Goal: Task Accomplishment & Management: Manage account settings

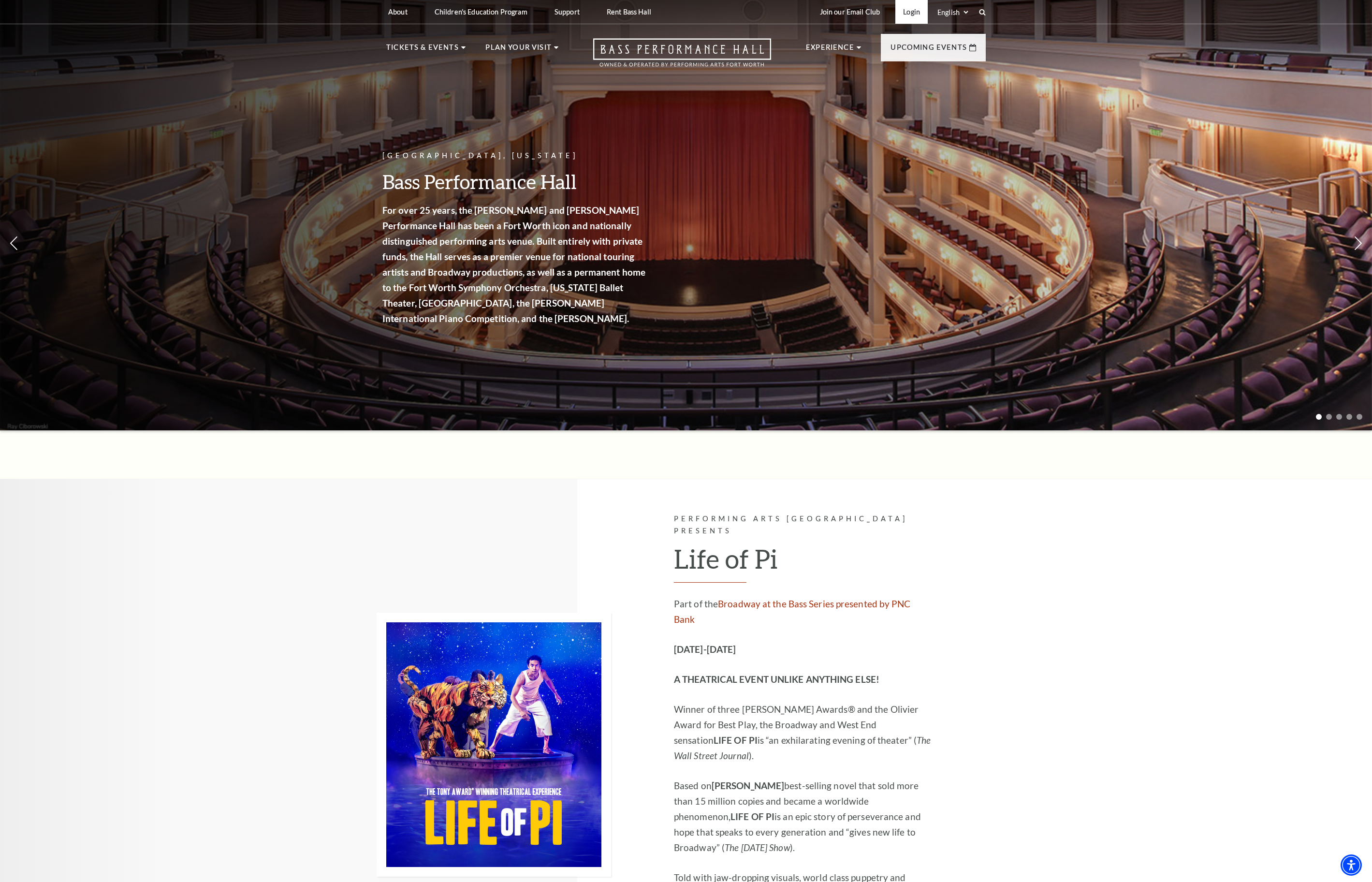
click at [900, 12] on link "Login" at bounding box center [912, 11] width 33 height 24
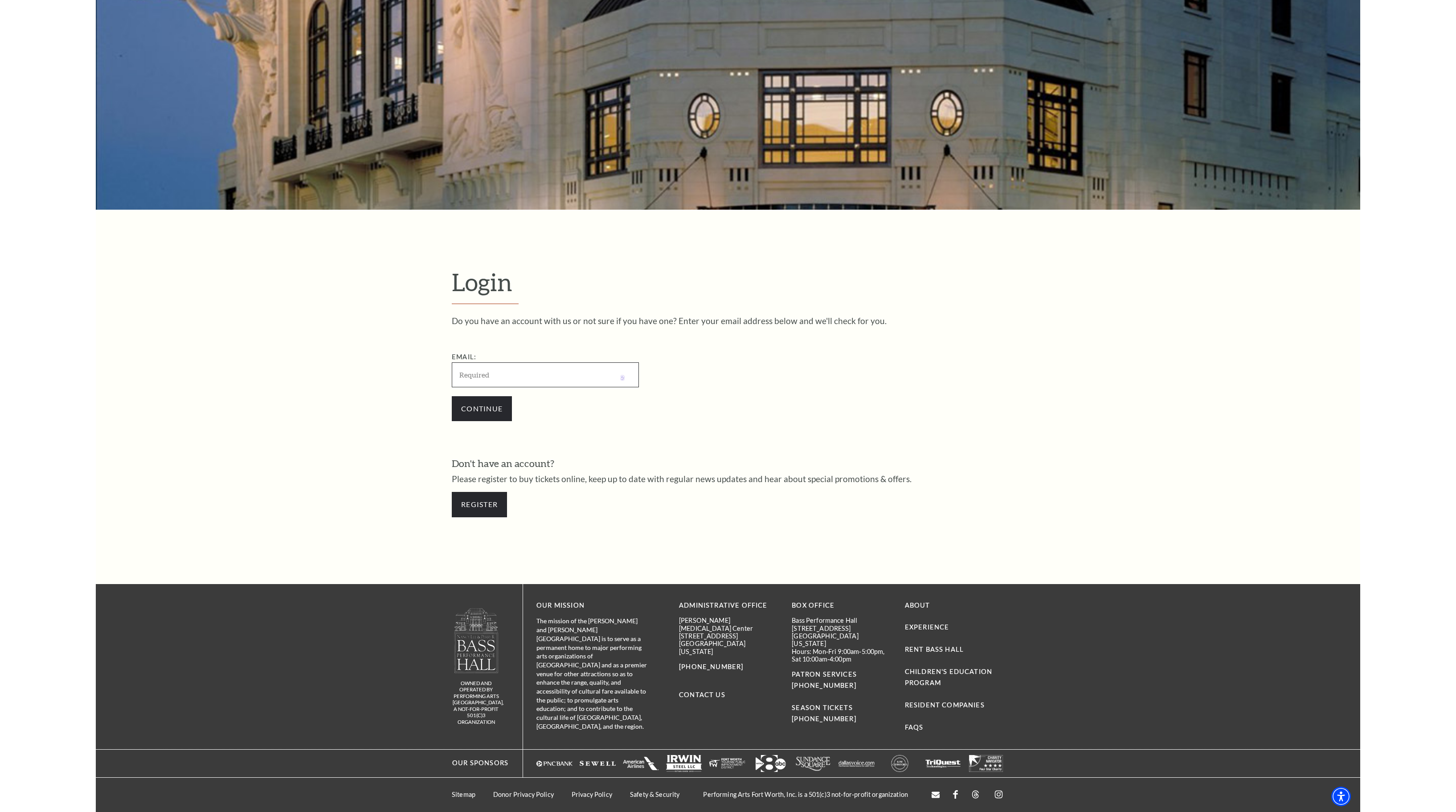
scroll to position [178, 0]
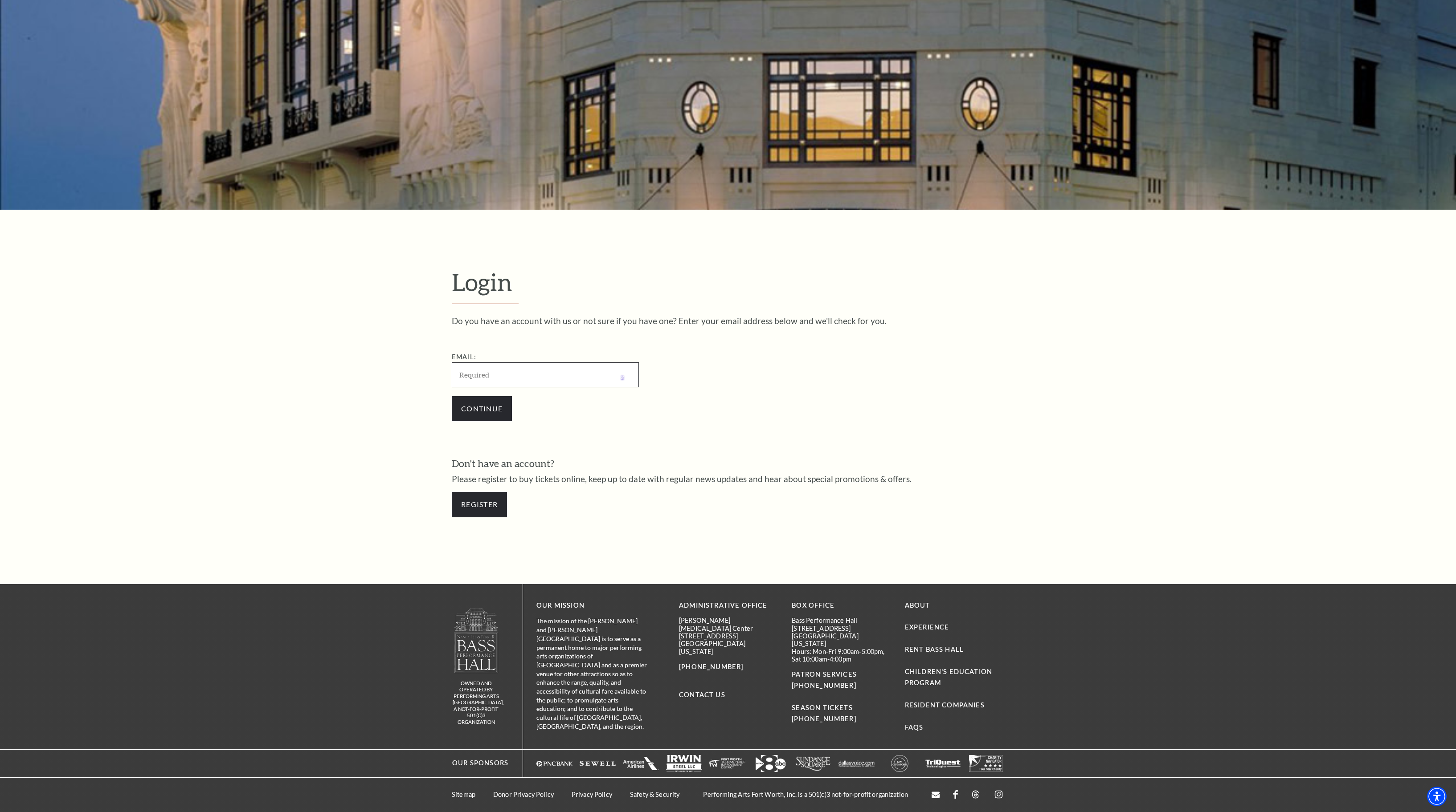
type input "27chap@gmail.com"
click at [479, 407] on input "Continue" at bounding box center [482, 408] width 60 height 25
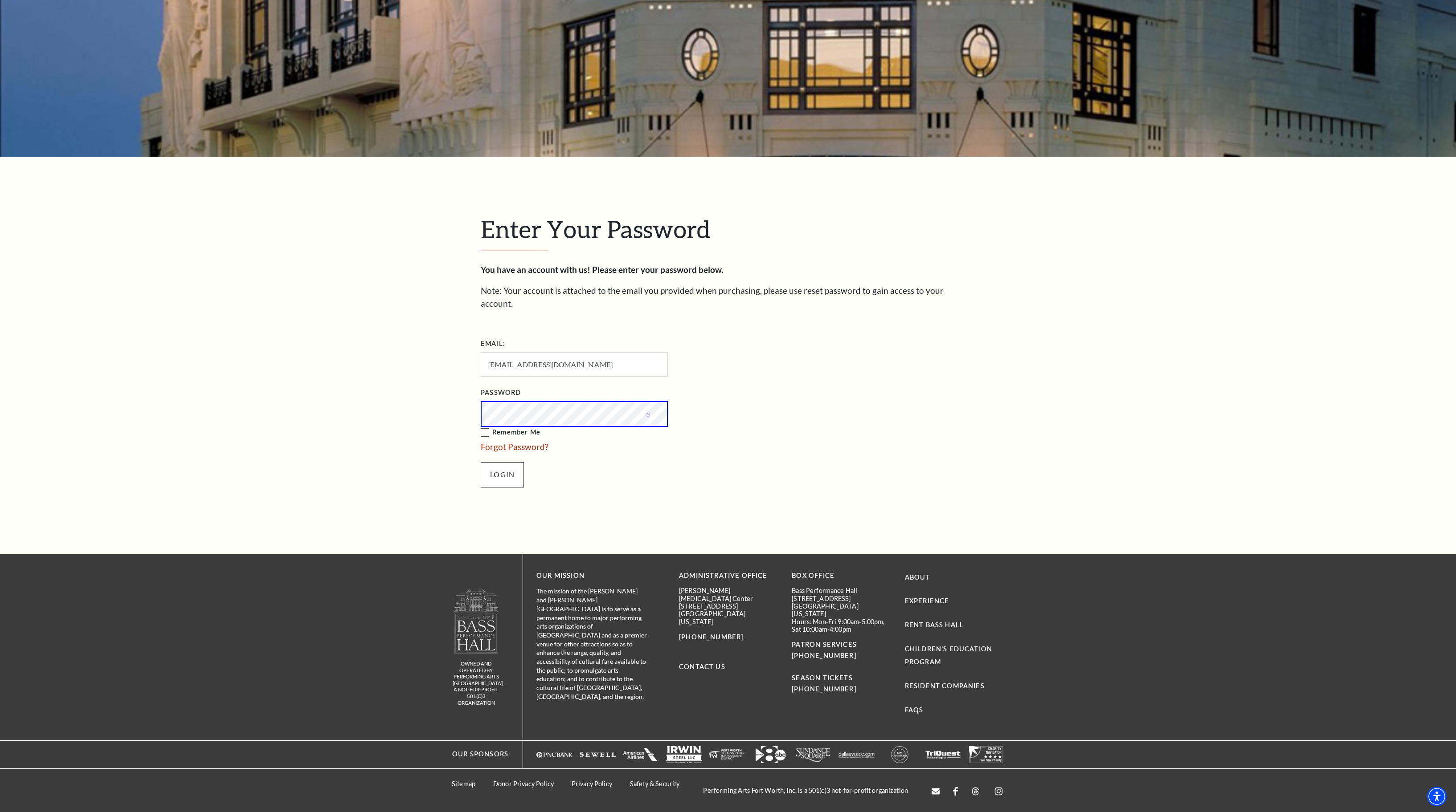
click at [512, 462] on input "Login" at bounding box center [502, 474] width 43 height 25
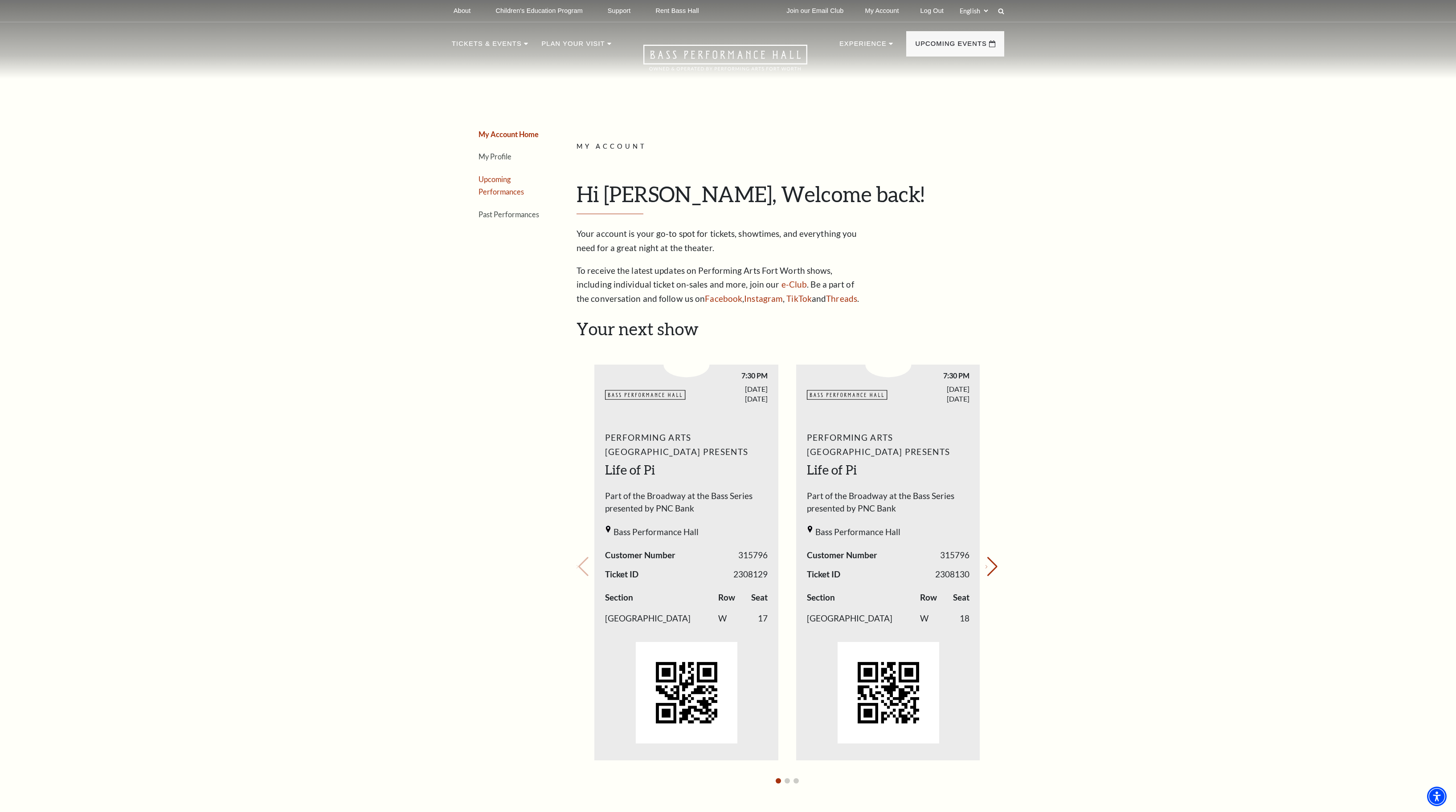
click at [499, 196] on link "Upcoming Performances" at bounding box center [501, 186] width 45 height 21
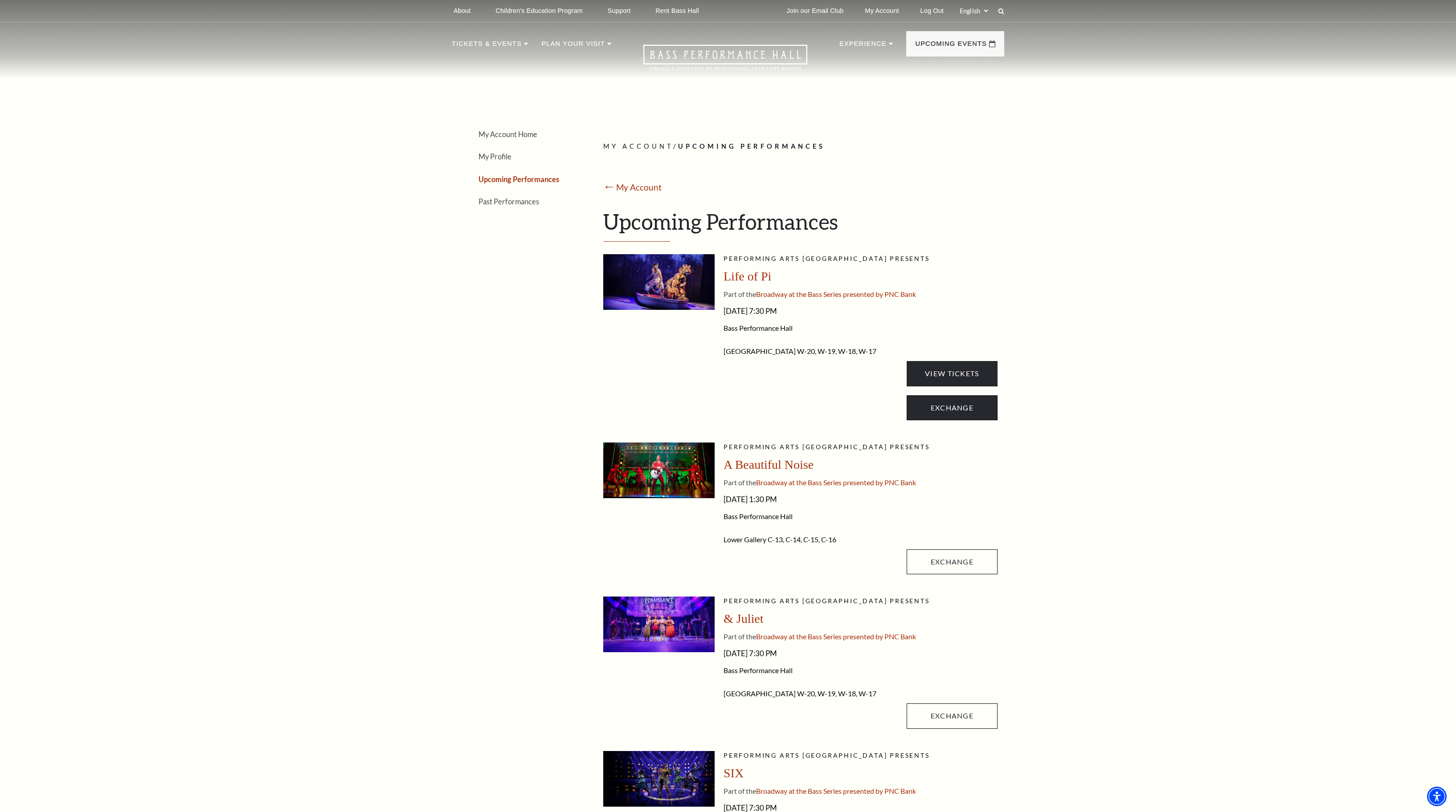
click at [967, 421] on link "Exchange" at bounding box center [952, 408] width 91 height 25
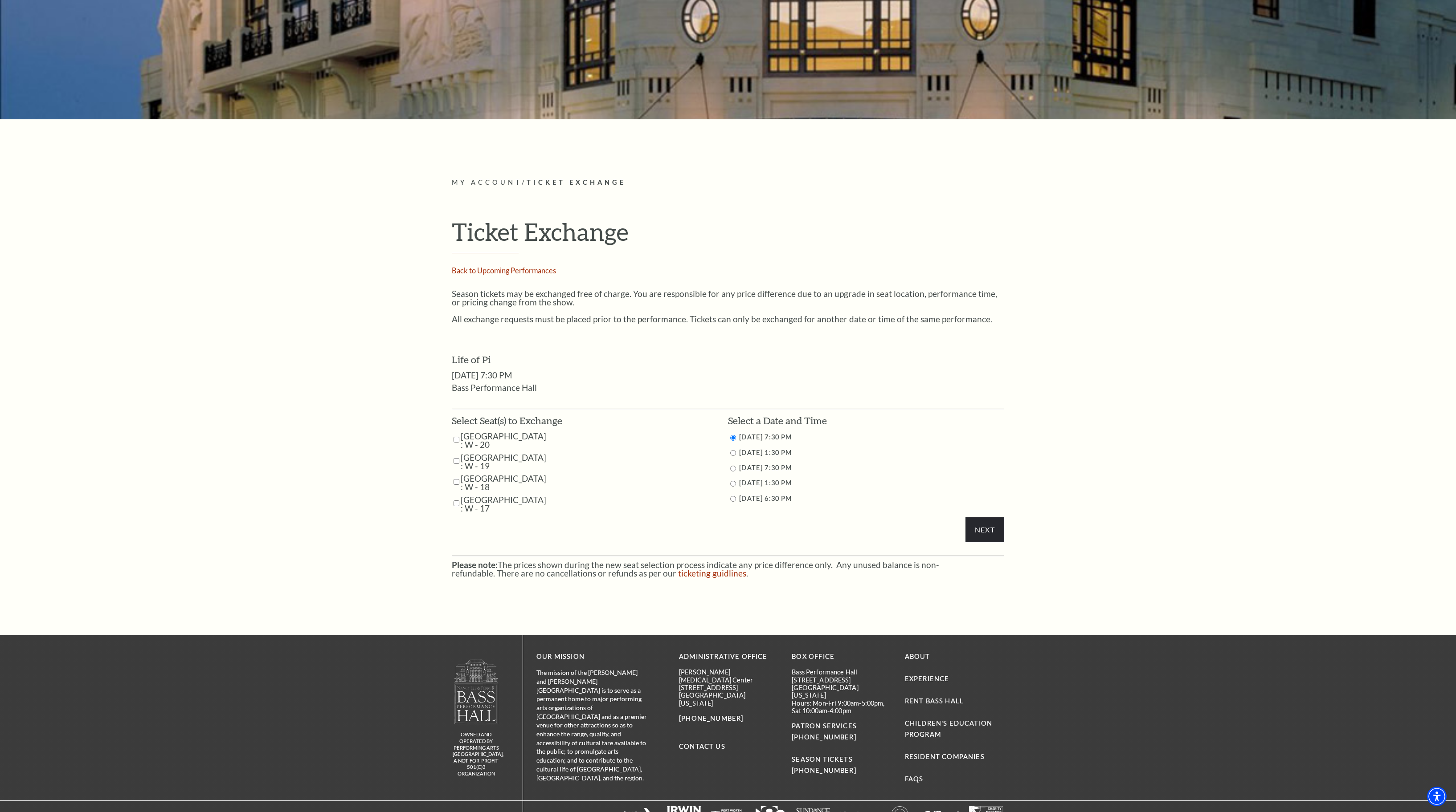
scroll to position [276, 0]
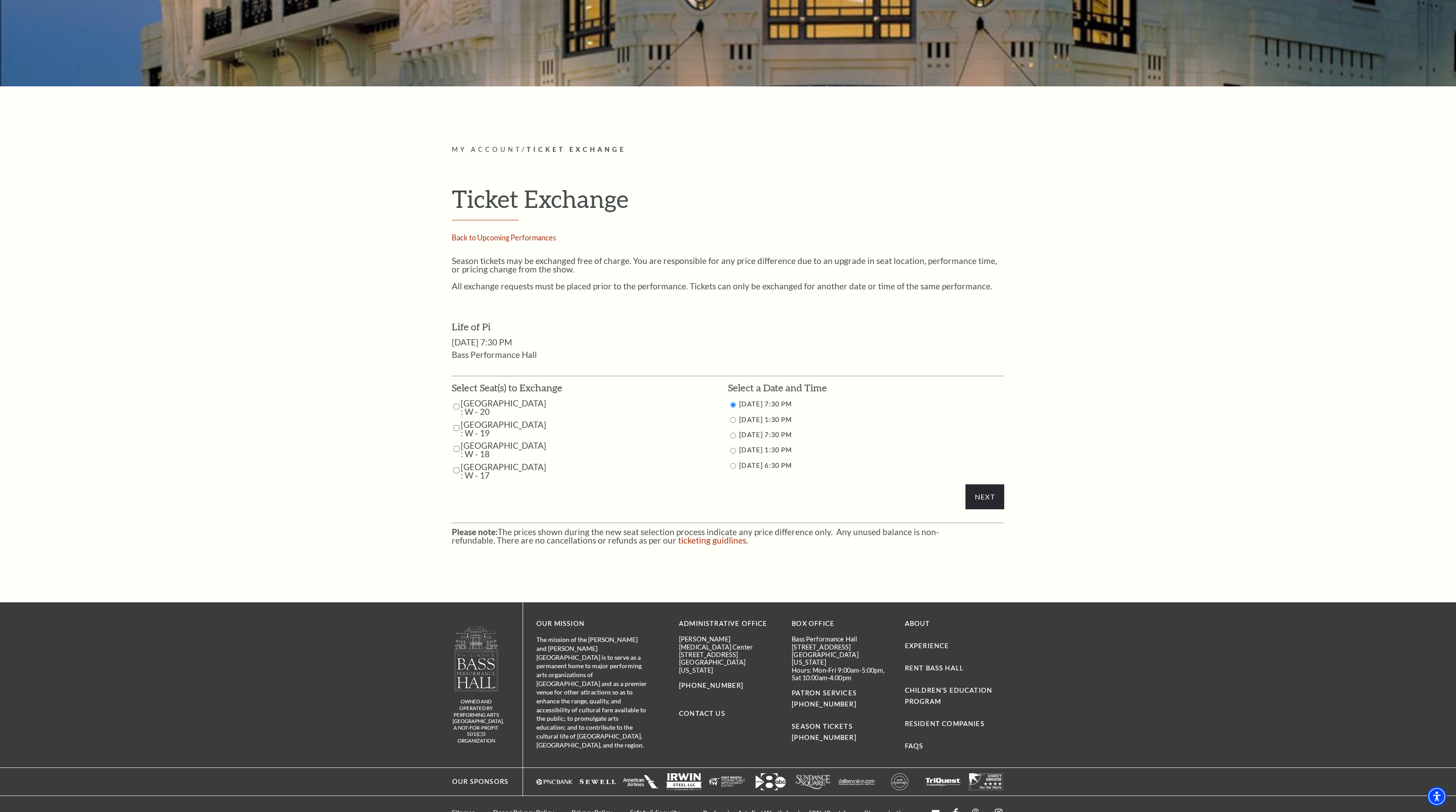
click at [454, 436] on input "Parterre Circle Center : W - 19" at bounding box center [456, 428] width 6 height 15
checkbox input "true"
click at [457, 415] on input "Parterre Circle Center : W - 20" at bounding box center [456, 406] width 6 height 15
checkbox input "true"
click at [734, 472] on li "[DATE] 6:30 PM" at bounding box center [866, 466] width 276 height 11
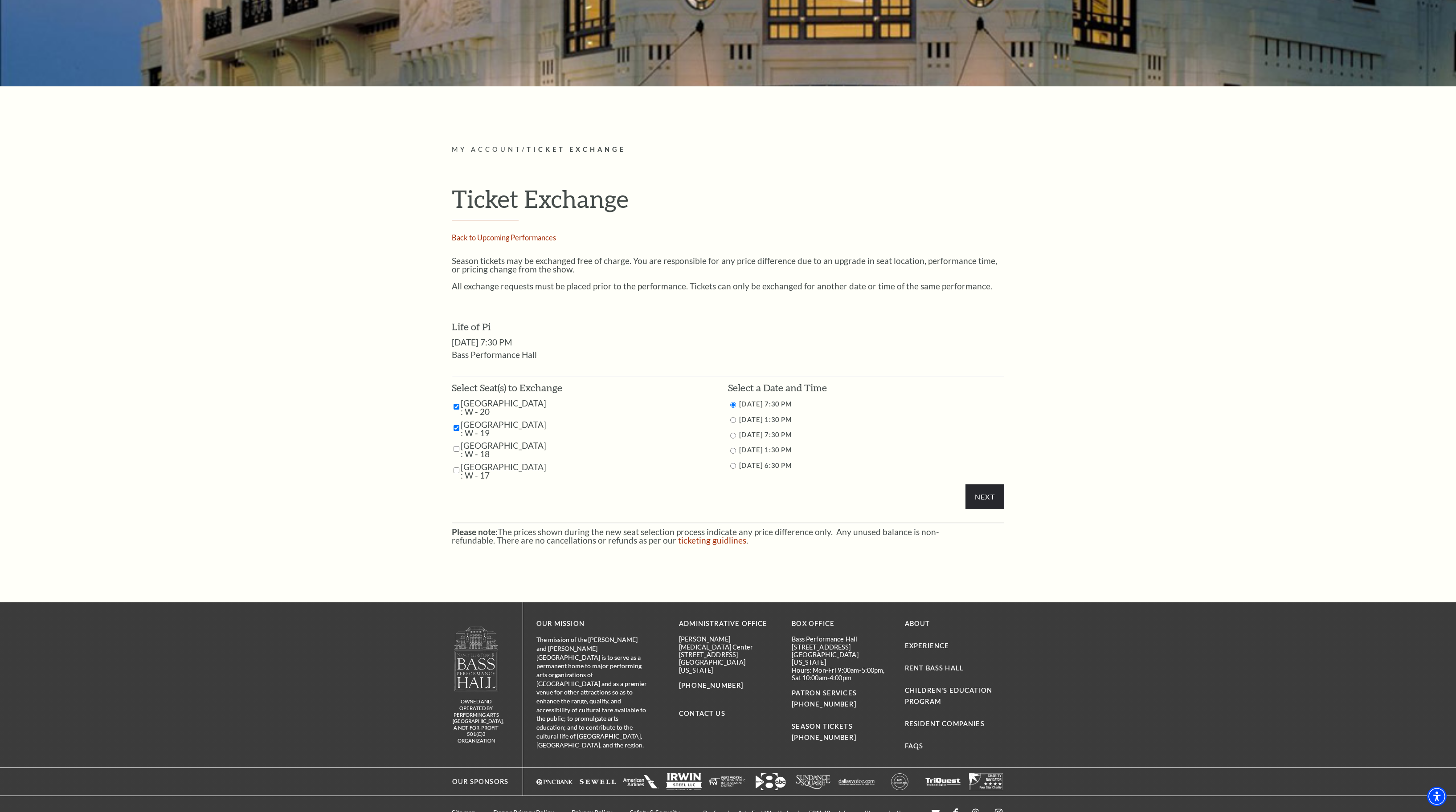
click at [731, 454] on input "9/28/2025 1:30 PM" at bounding box center [733, 451] width 6 height 6
radio input "true"
click at [460, 416] on label "[GEOGRAPHIC_DATA] : W - 20" at bounding box center [503, 407] width 85 height 17
click at [454, 415] on input "Parterre Circle Center : W - 20" at bounding box center [456, 406] width 6 height 15
checkbox input "false"
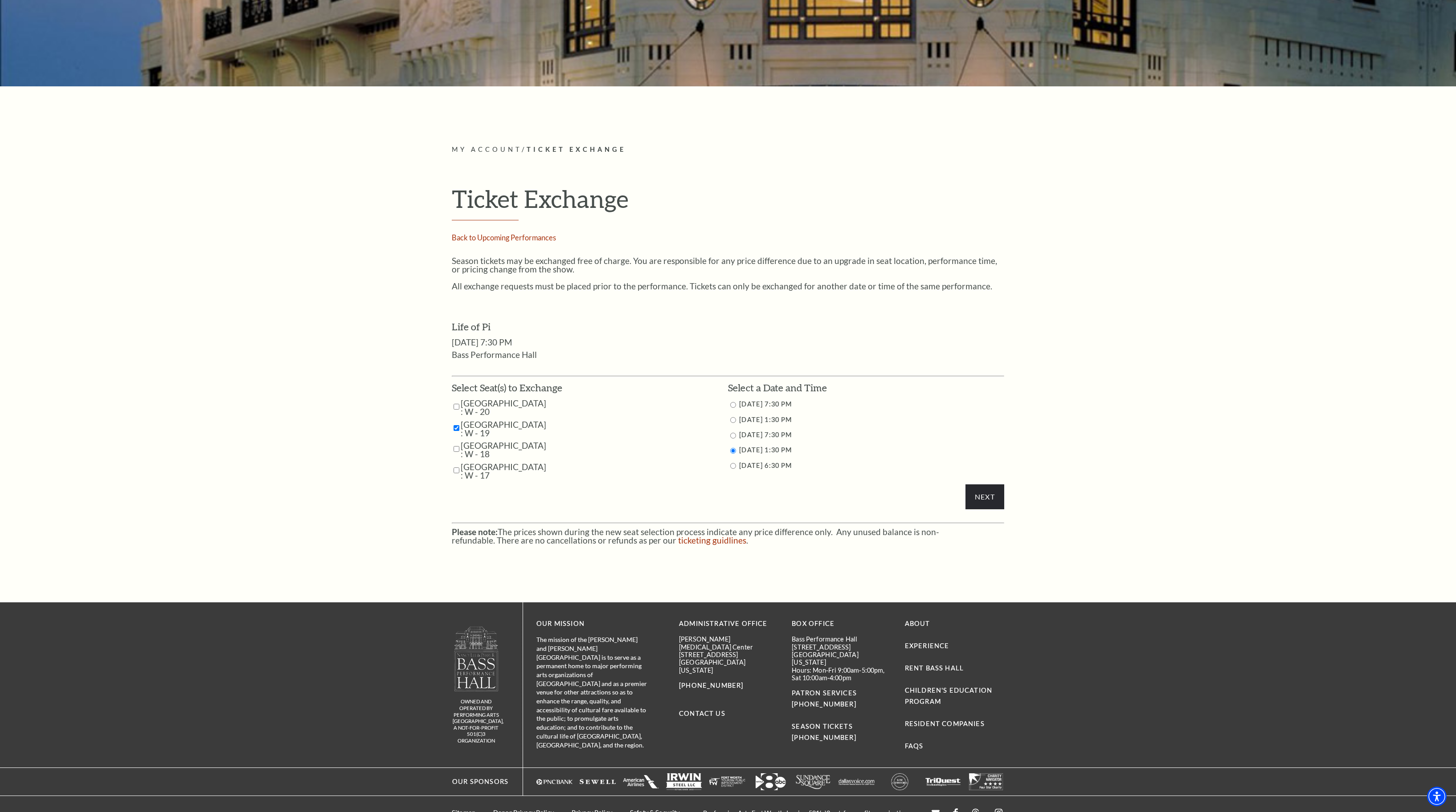
click at [453, 436] on input "Parterre Circle Center : W - 19" at bounding box center [456, 428] width 6 height 15
checkbox input "false"
click at [453, 457] on input "Parterre Circle Center : W - 18" at bounding box center [456, 449] width 6 height 15
checkbox input "true"
click at [454, 478] on input "Parterre Circle Center : W - 17" at bounding box center [456, 470] width 6 height 15
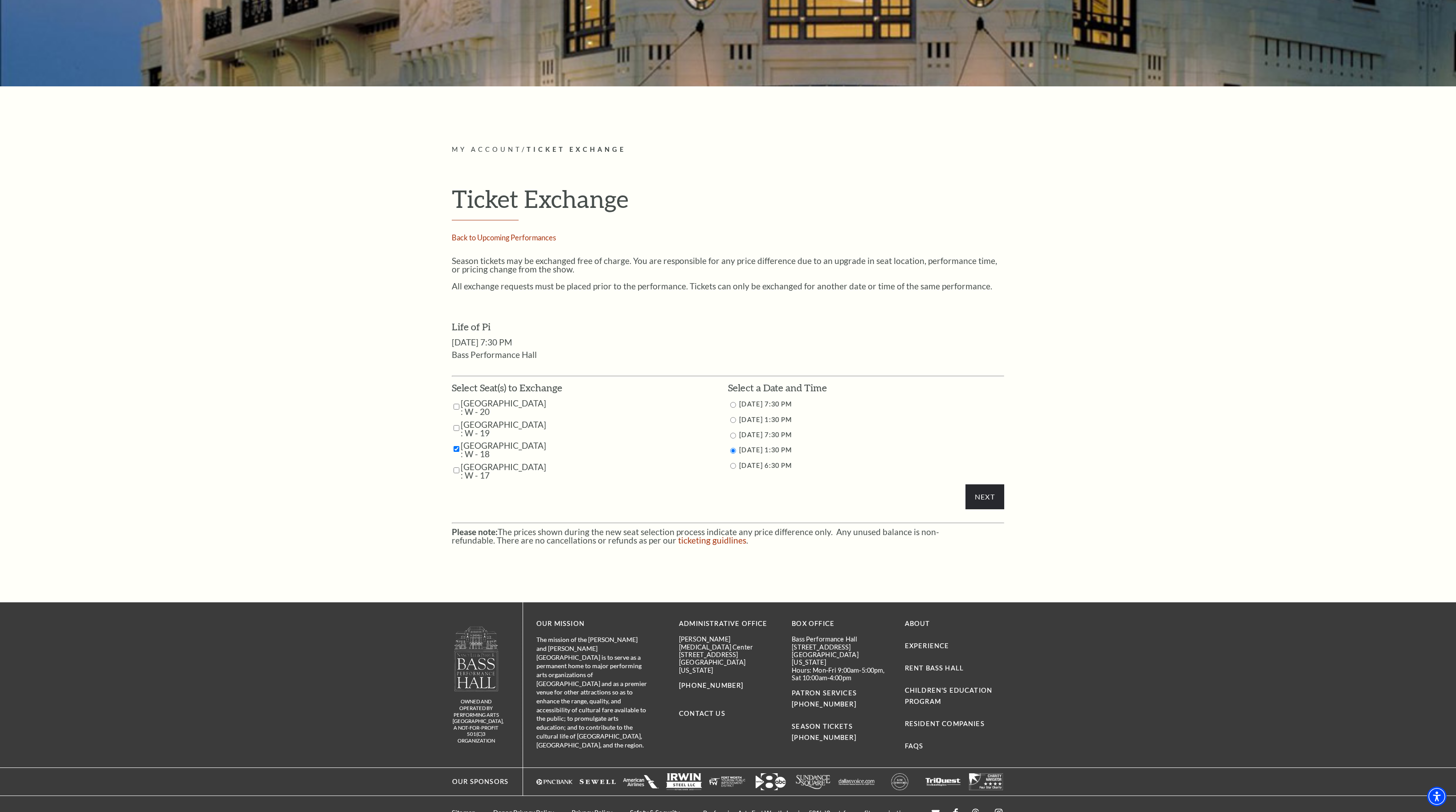
checkbox input "true"
click at [987, 510] on input "Next" at bounding box center [985, 497] width 39 height 25
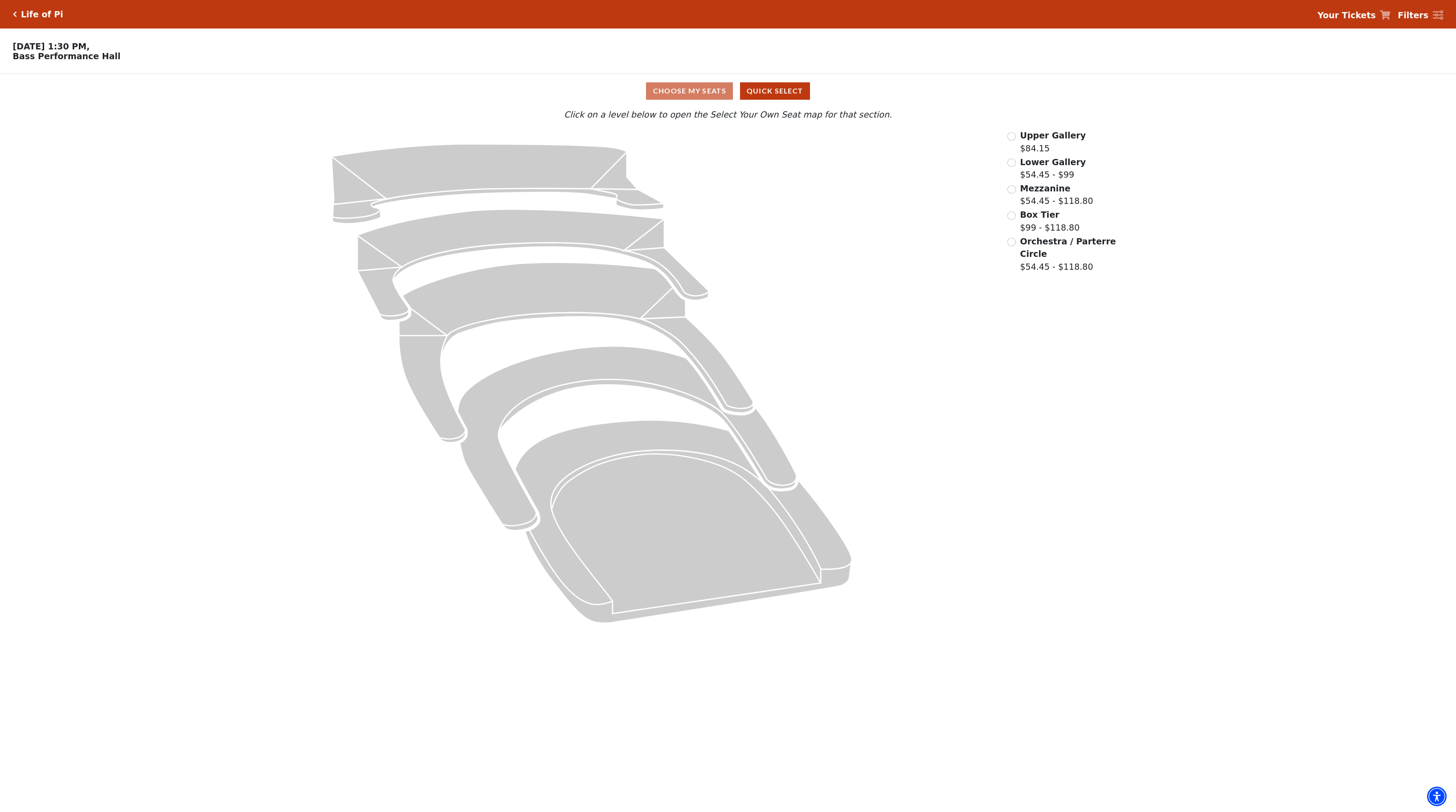
click at [1013, 243] on input "Orchestra / Parterre Circle$54.45 - $118.80\a" at bounding box center [1011, 241] width 8 height 8
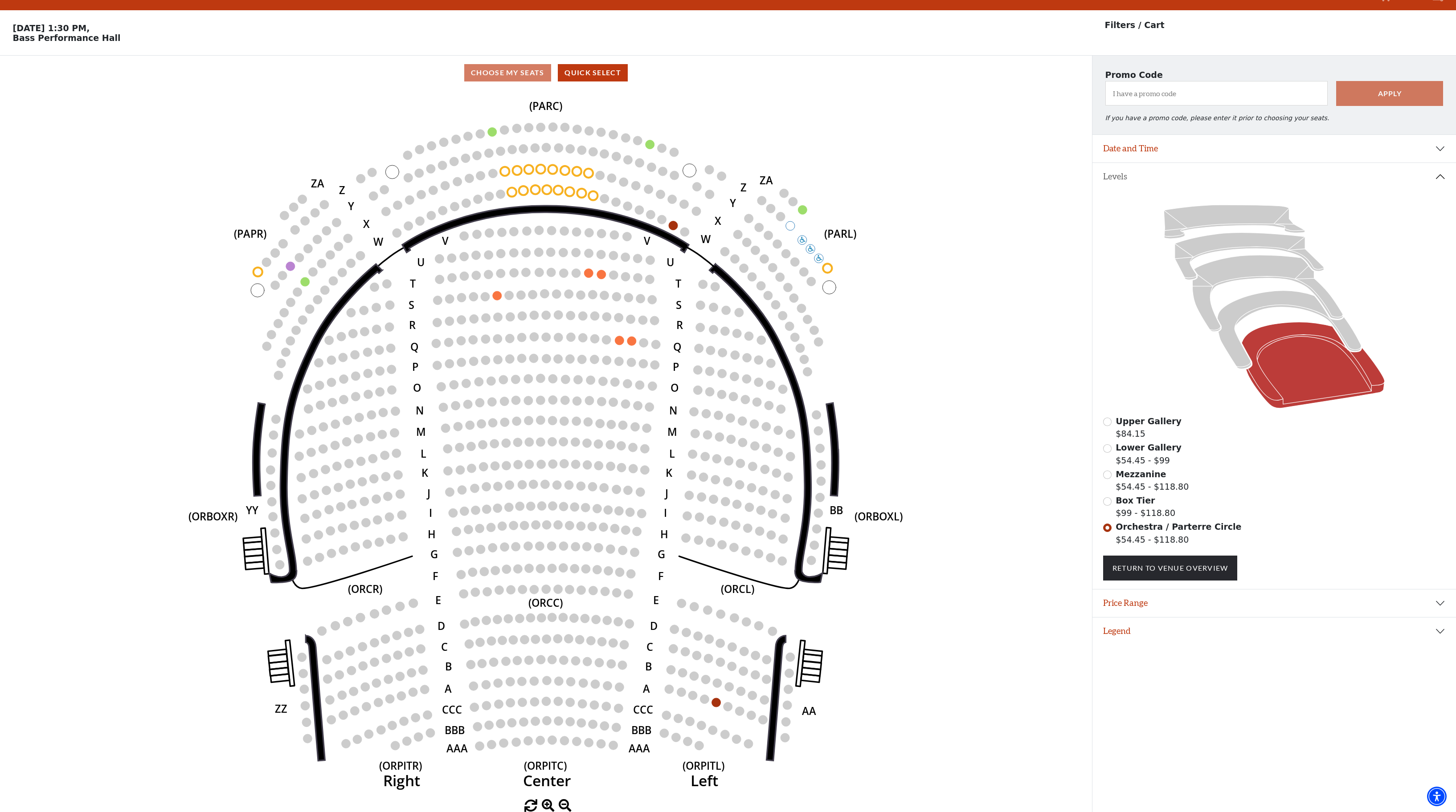
scroll to position [20, 0]
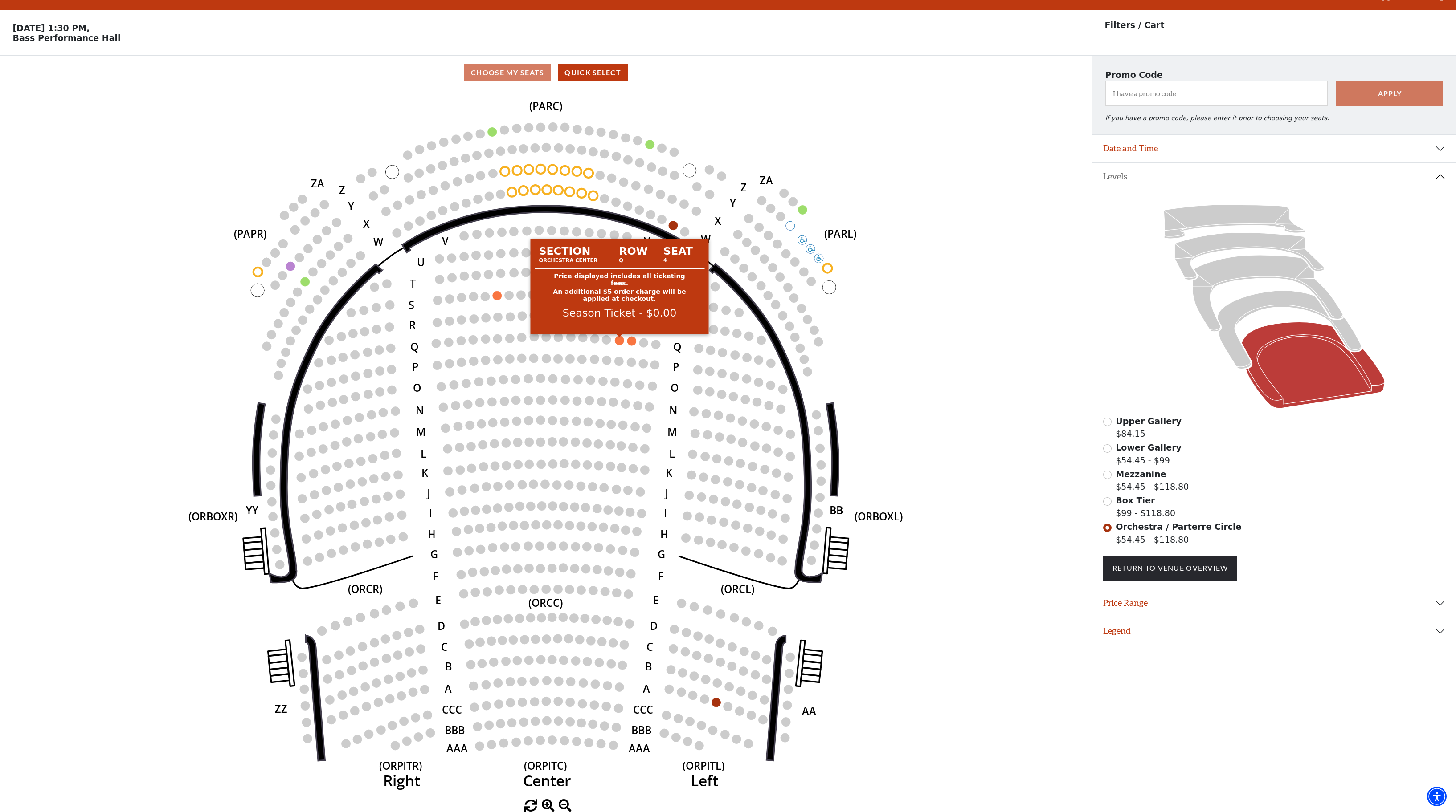
click at [619, 343] on circle at bounding box center [619, 340] width 9 height 9
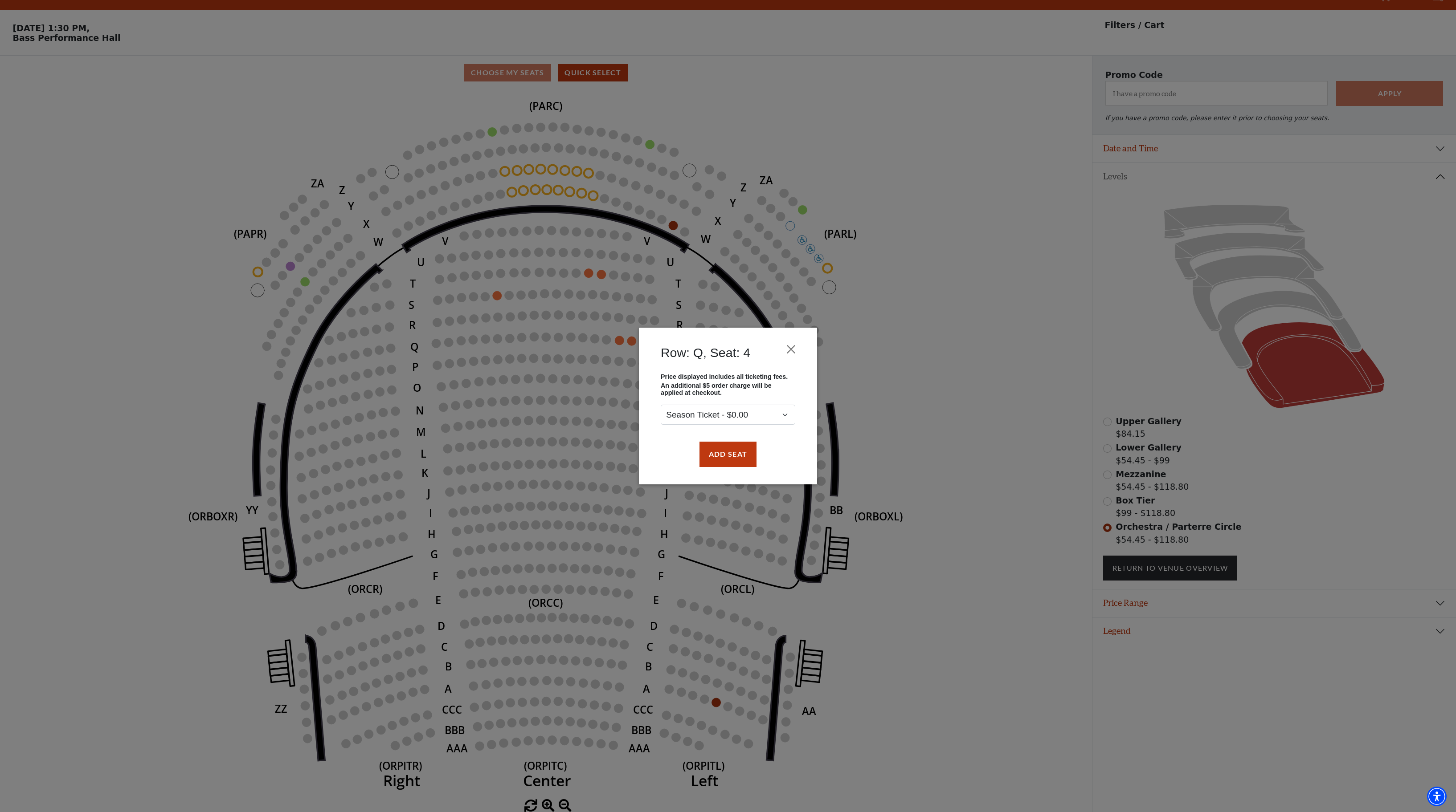
click at [818, 184] on div "Row: Q, Seat: 4 Price displayed includes all ticketing fees. An additional $5 o…" at bounding box center [728, 406] width 1456 height 812
click at [794, 341] on button "Close" at bounding box center [790, 349] width 17 height 17
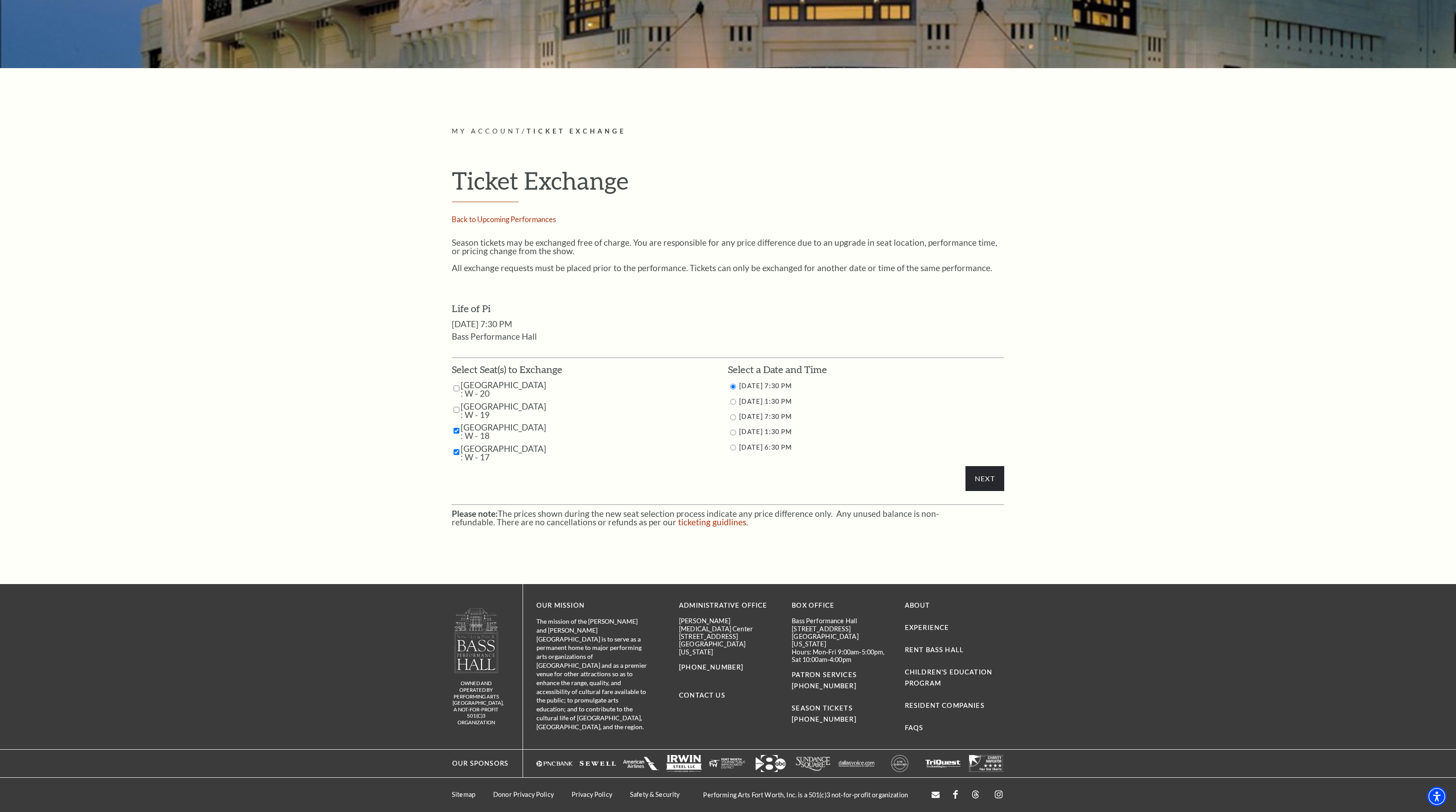
scroll to position [368, 0]
click at [179, 484] on div "My Account / Ticket Exchange Ticket Exchange Back to Upcoming Performances Seas…" at bounding box center [728, 326] width 1456 height 516
click at [456, 423] on input "Parterre Circle Center : W - 18" at bounding box center [456, 430] width 6 height 15
checkbox input "false"
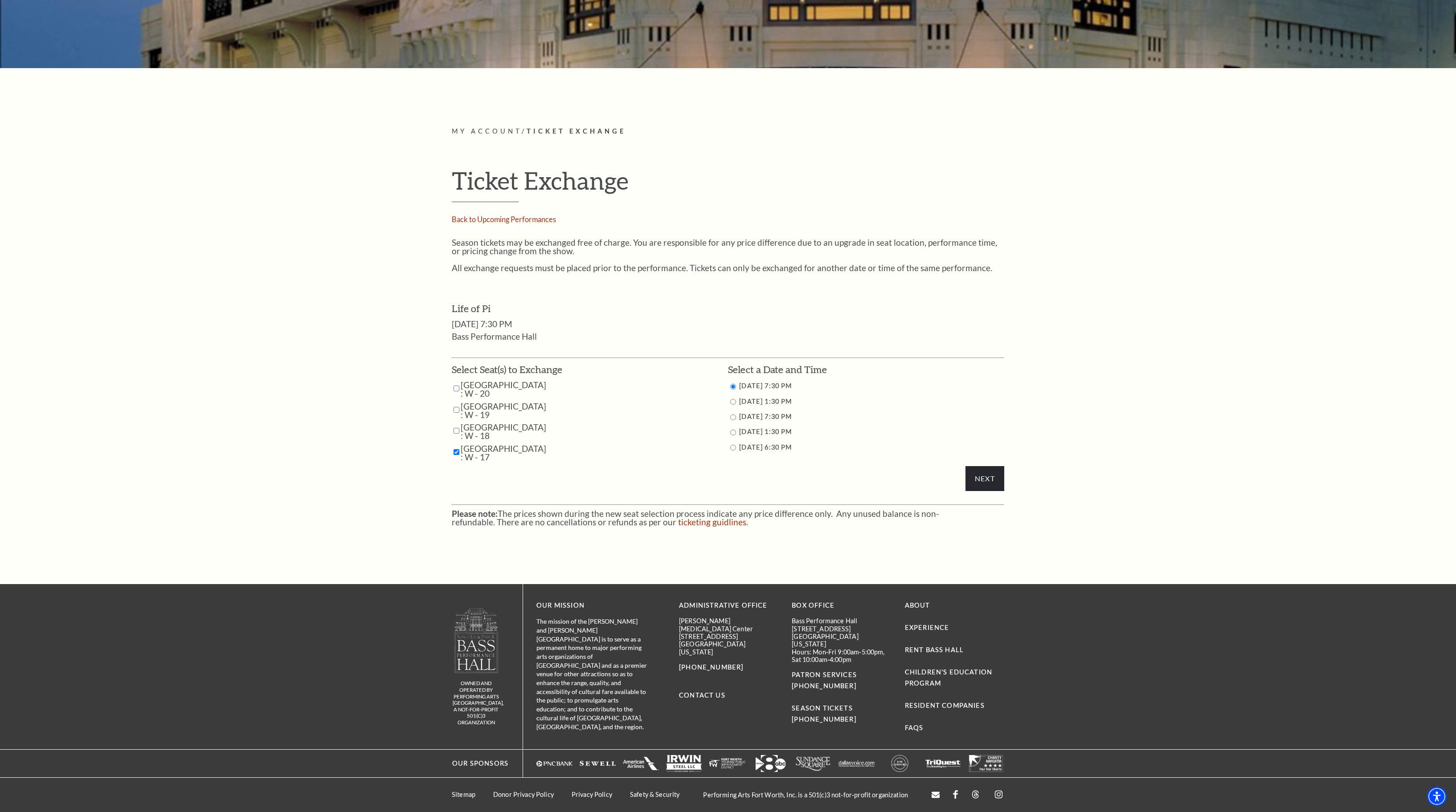
click at [454, 444] on input "Parterre Circle Center : W - 17" at bounding box center [456, 451] width 6 height 15
checkbox input "false"
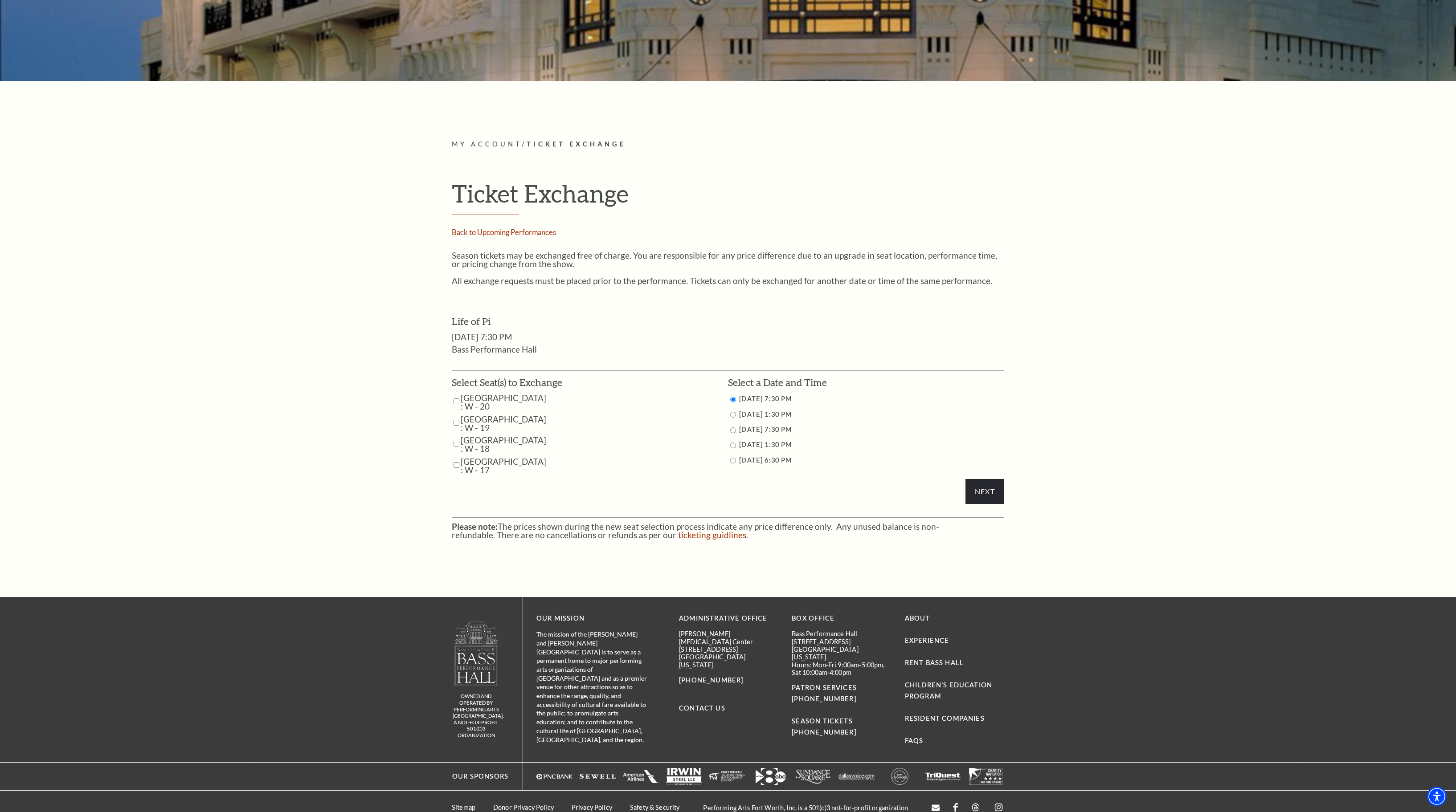
click at [324, 473] on div "My Account / Ticket Exchange Ticket Exchange Back to Upcoming Performances Seas…" at bounding box center [728, 339] width 1456 height 516
click at [1094, 260] on div "My Account / Ticket Exchange Ticket Exchange Back to Upcoming Performances Seas…" at bounding box center [728, 339] width 1456 height 516
click at [186, 307] on div "My Account / Ticket Exchange Ticket Exchange Back to Upcoming Performances Seas…" at bounding box center [728, 339] width 1456 height 516
click at [382, 303] on div "My Account / Ticket Exchange Ticket Exchange Back to Upcoming Performances Seas…" at bounding box center [728, 339] width 1456 height 516
